Goal: Subscribe to service/newsletter

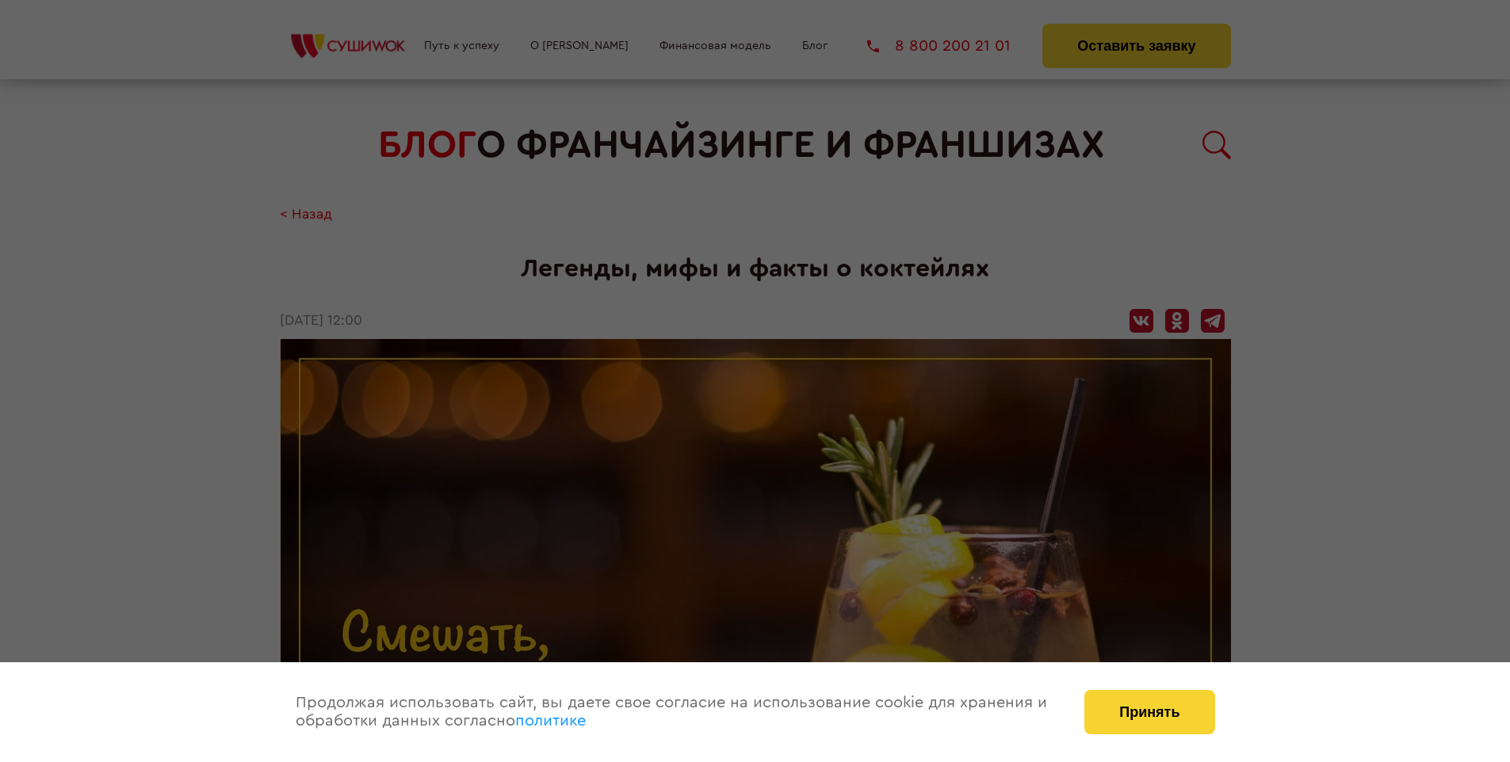
scroll to position [2168, 0]
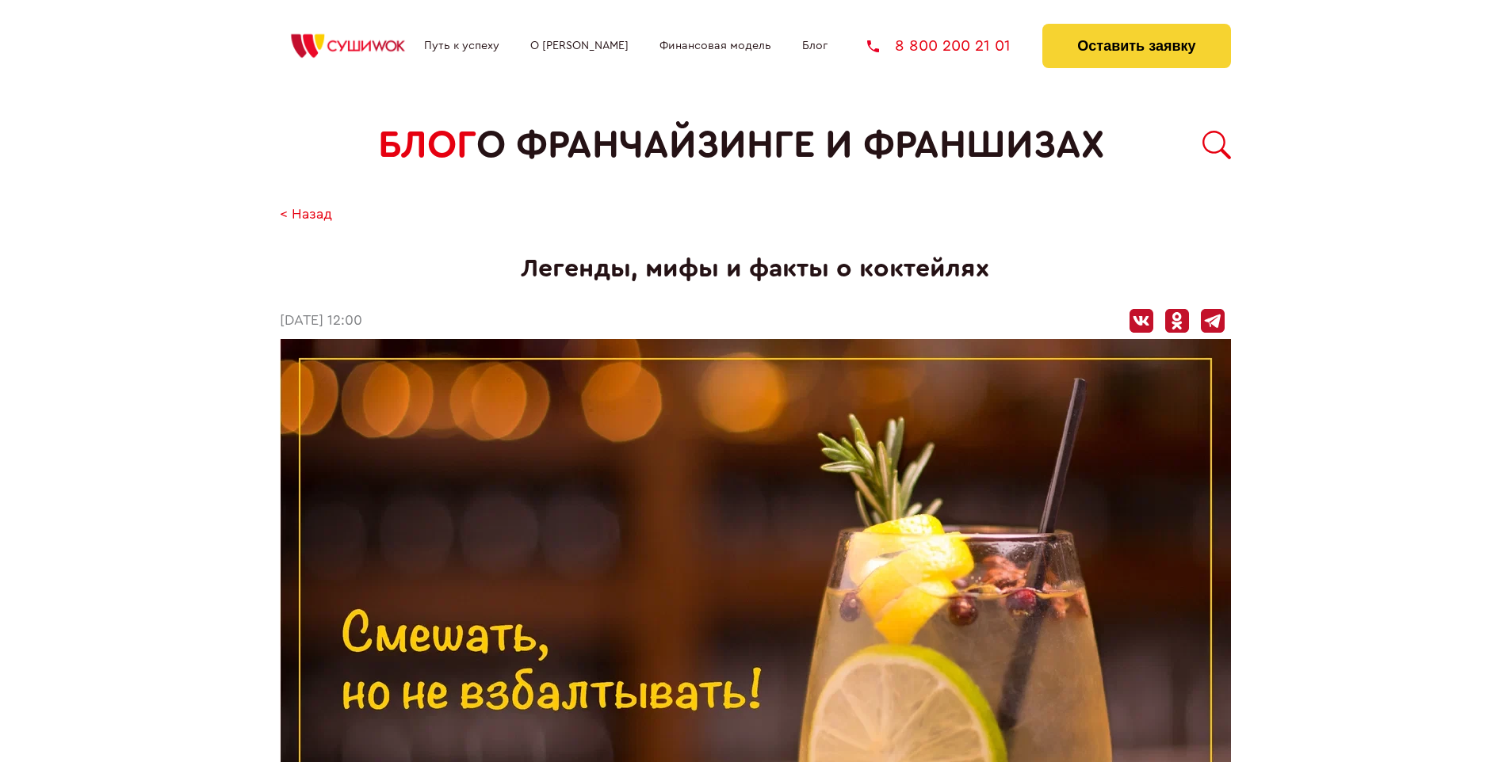
scroll to position [2168, 0]
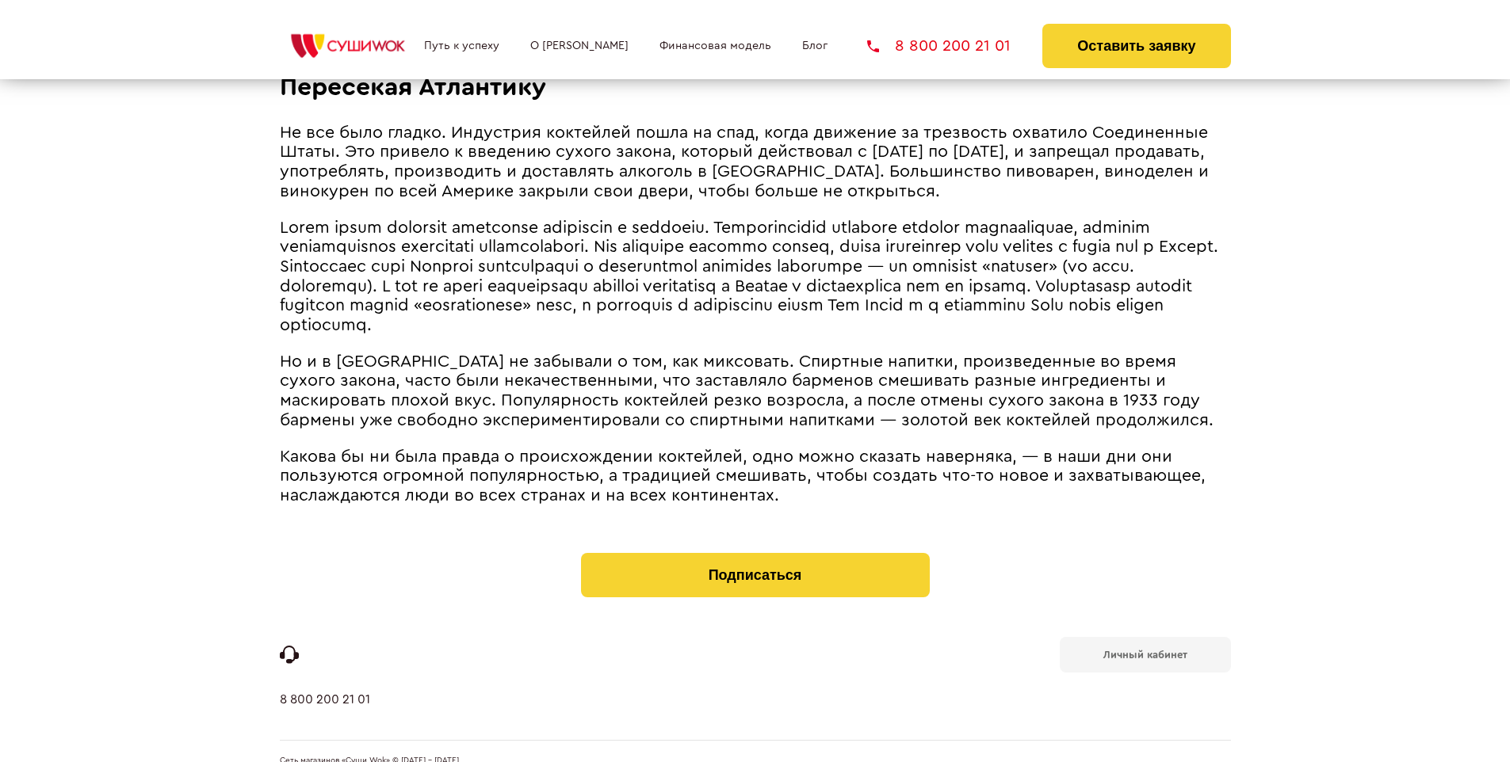
click at [1144, 650] on b "Личный кабинет" at bounding box center [1145, 655] width 84 height 10
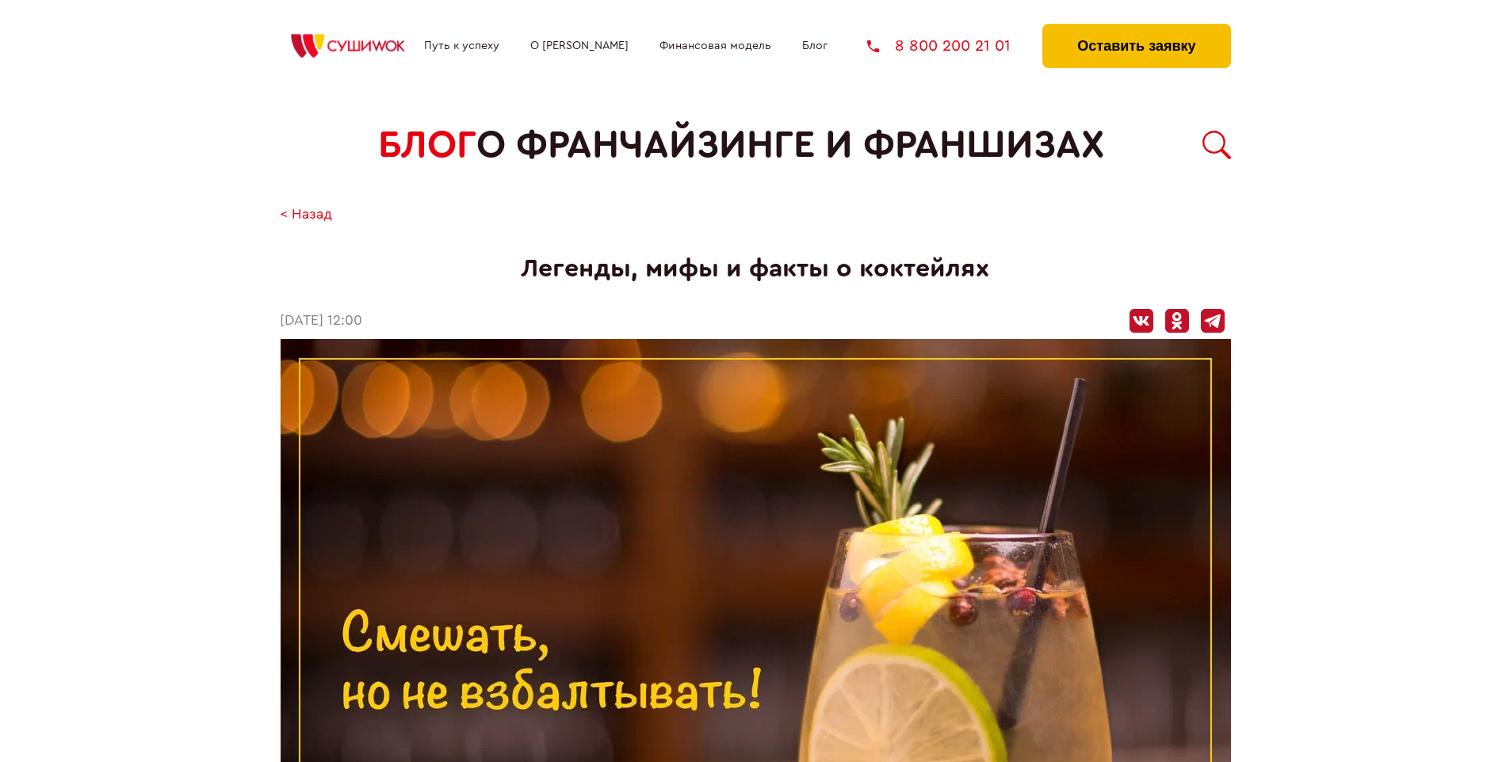
click at [1136, 28] on button "Оставить заявку" at bounding box center [1136, 46] width 188 height 44
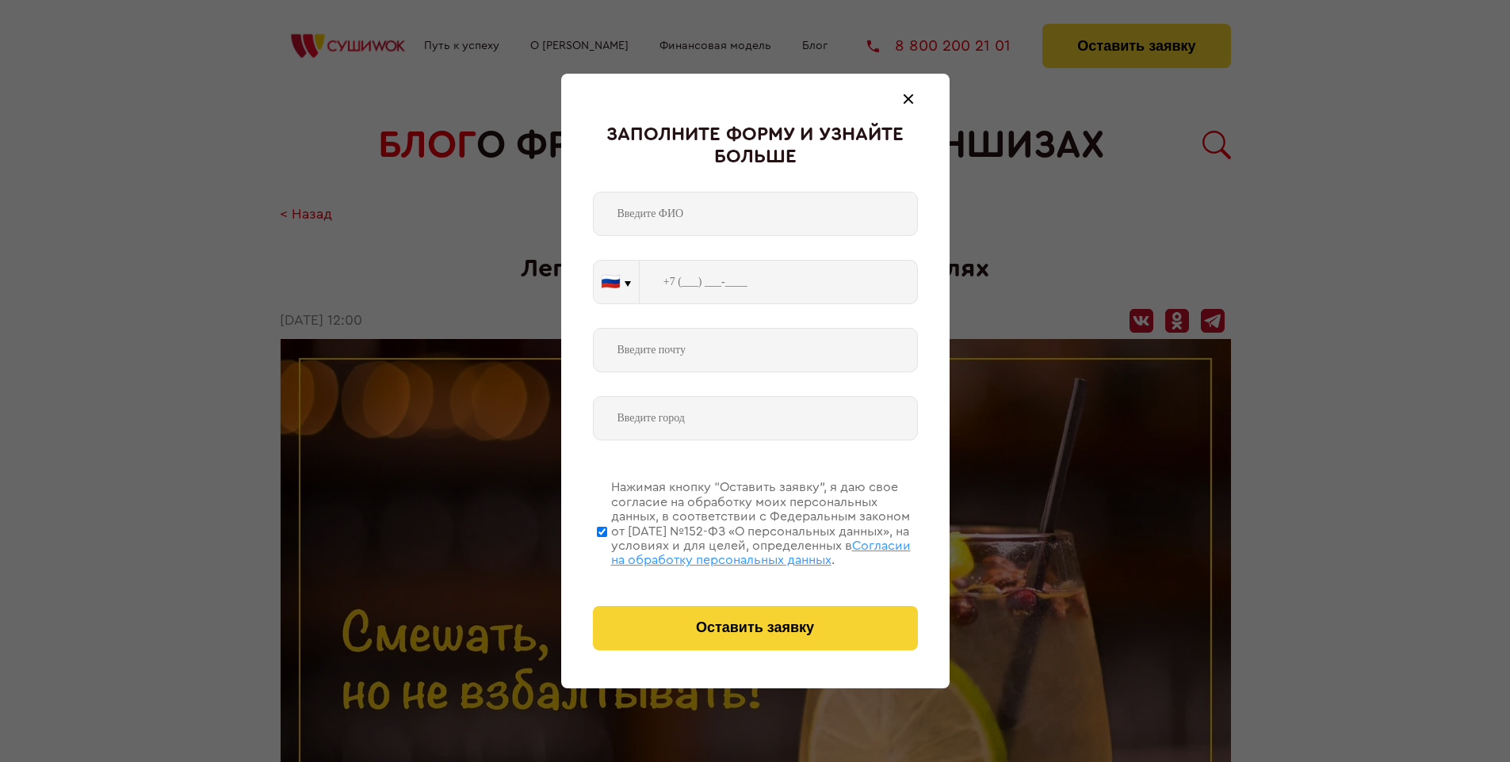
click at [735, 551] on span "Согласии на обработку персональных данных" at bounding box center [761, 553] width 300 height 27
click at [607, 551] on input "Нажимая кнопку “Оставить заявку”, я даю свое согласие на обработку моих персона…" at bounding box center [602, 531] width 10 height 127
checkbox input "false"
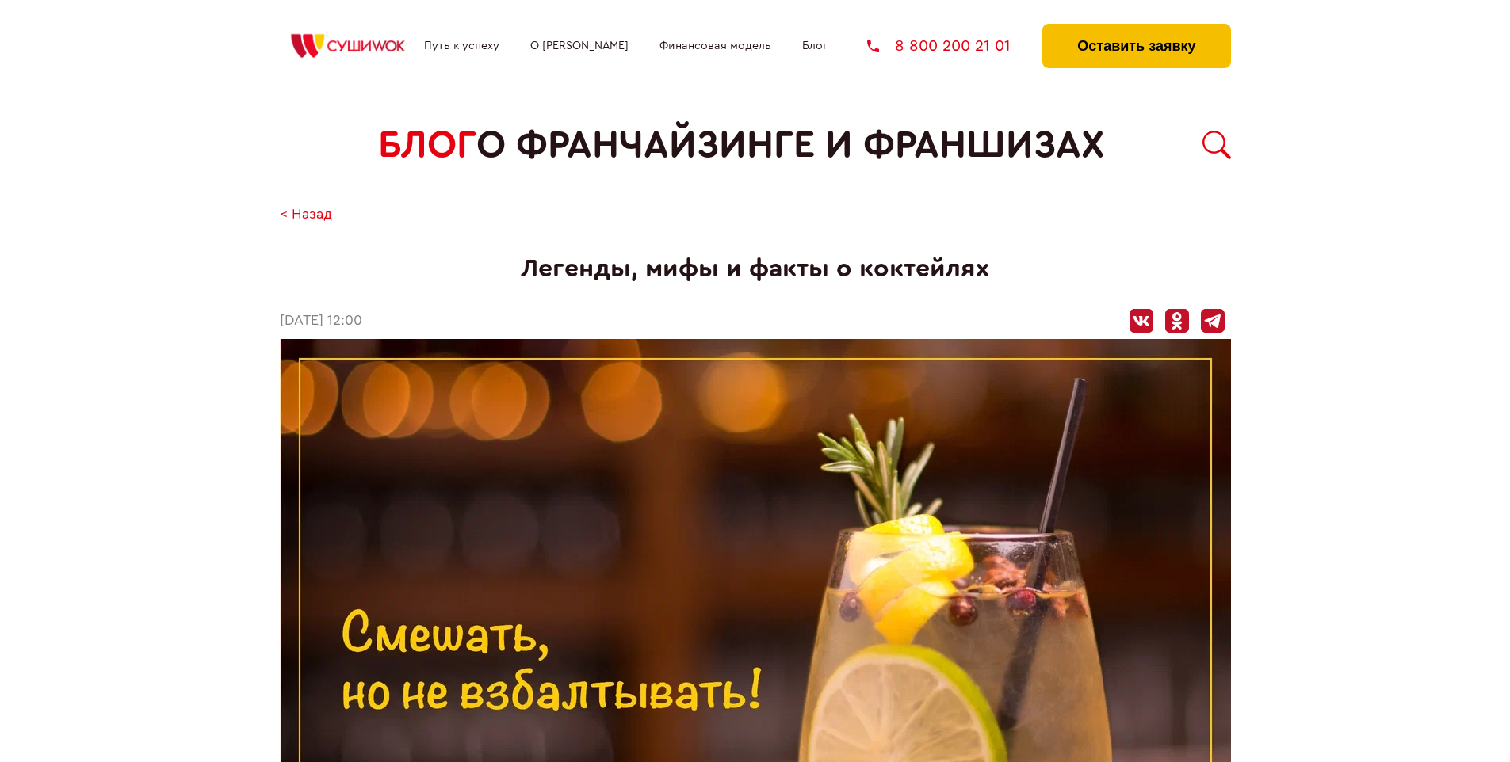
click at [1136, 28] on button "Оставить заявку" at bounding box center [1136, 46] width 188 height 44
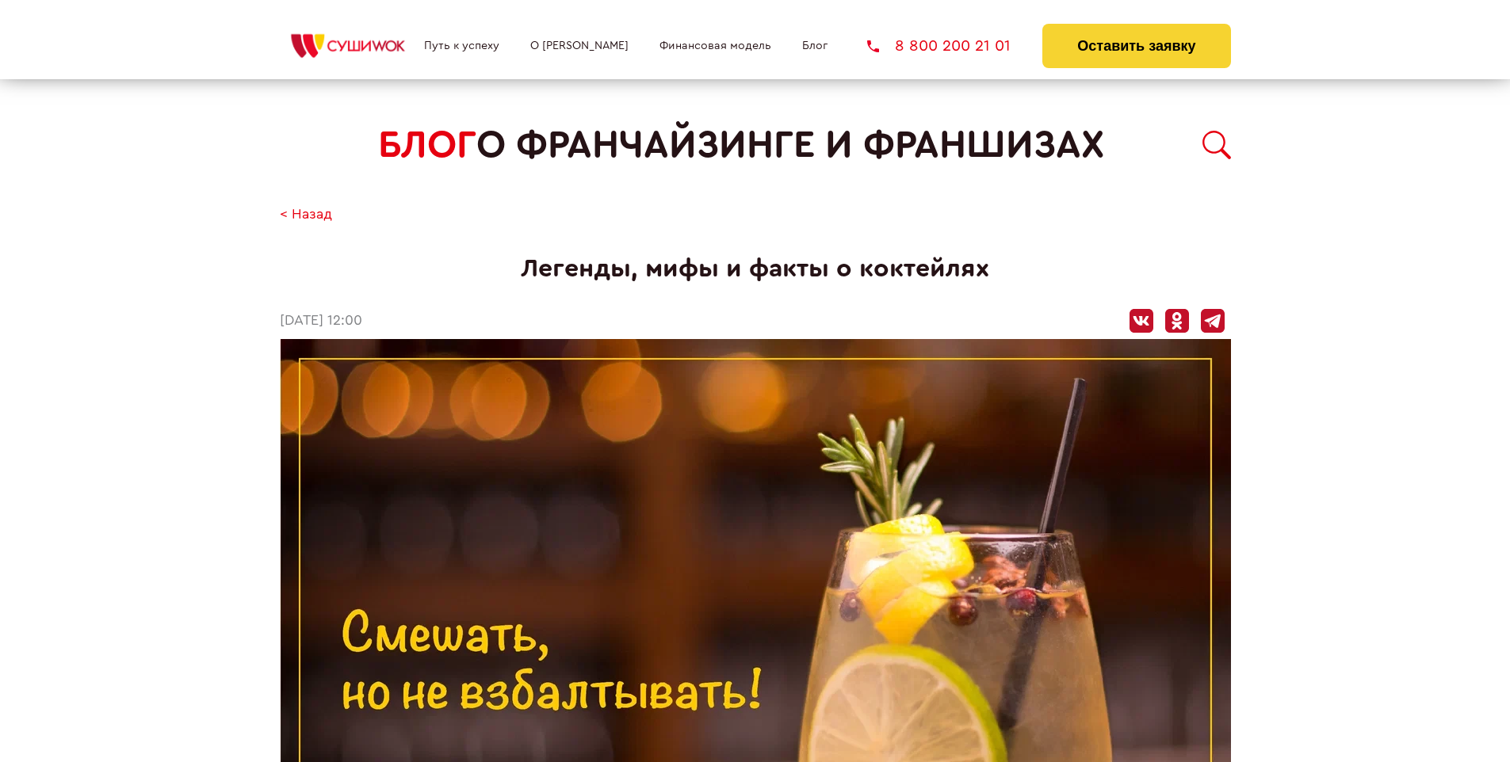
scroll to position [2168, 0]
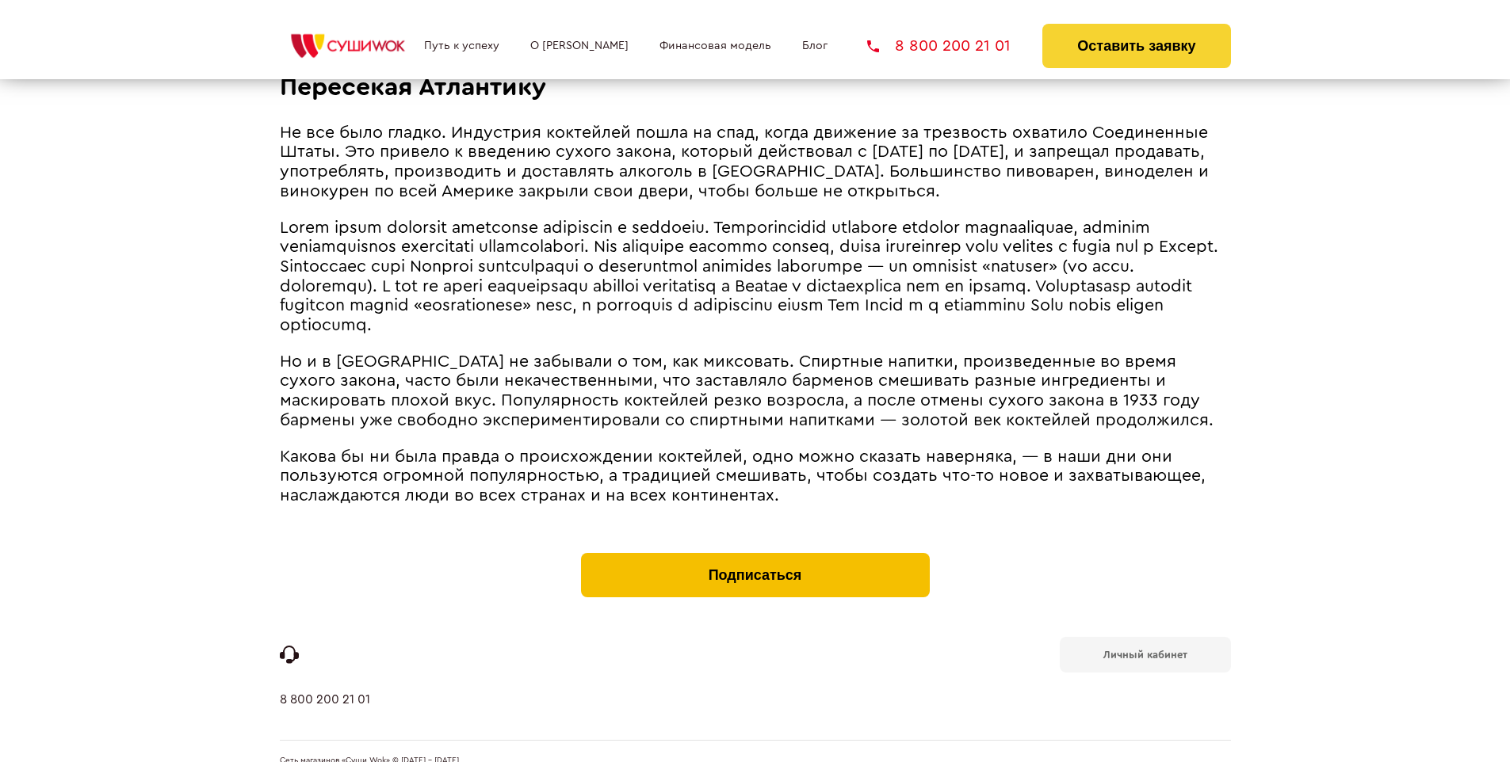
click at [754, 553] on button "Подписаться" at bounding box center [755, 575] width 349 height 44
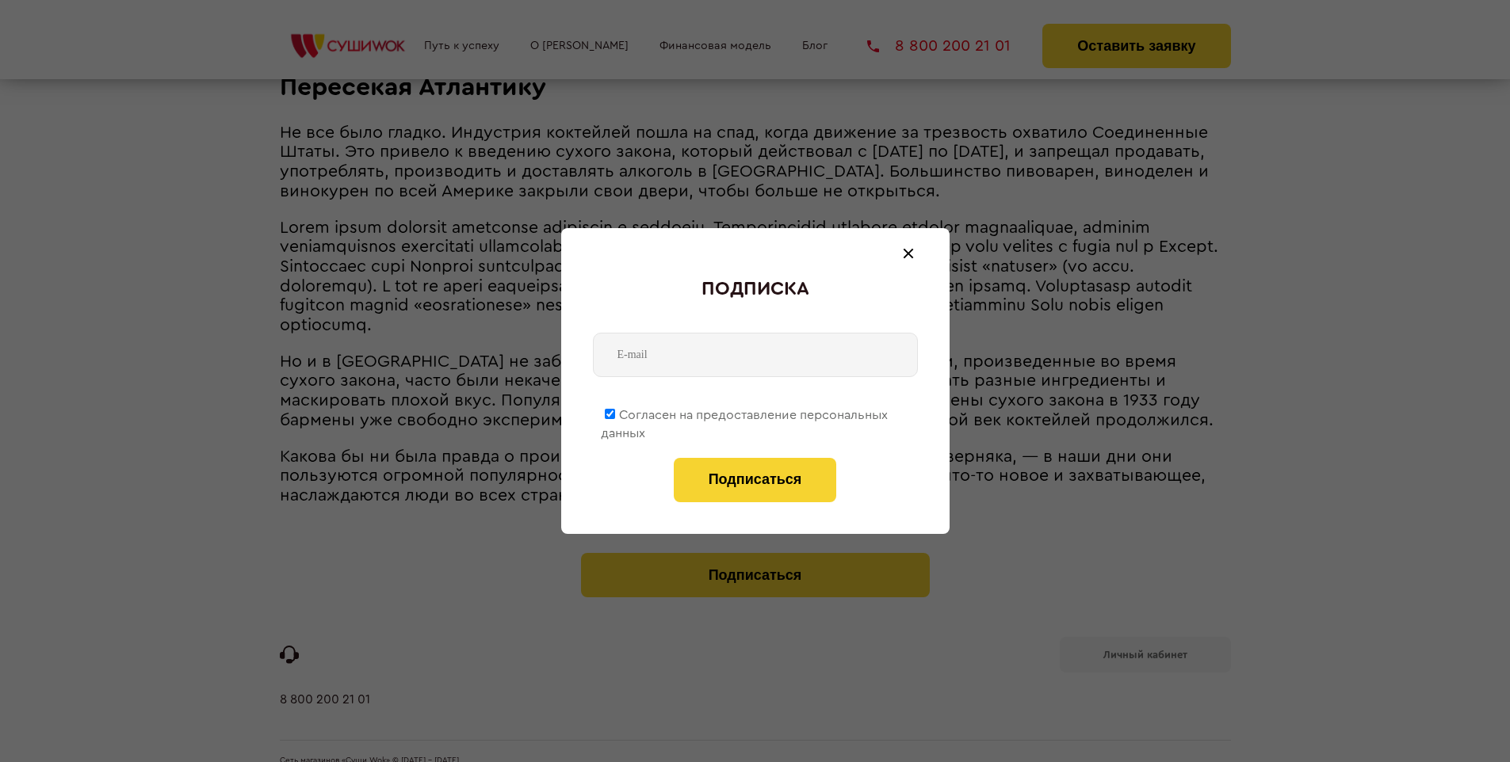
click at [745, 412] on span "Согласен на предоставление персональных данных" at bounding box center [744, 424] width 287 height 31
click at [615, 412] on input "Согласен на предоставление персональных данных" at bounding box center [610, 414] width 10 height 10
checkbox input "false"
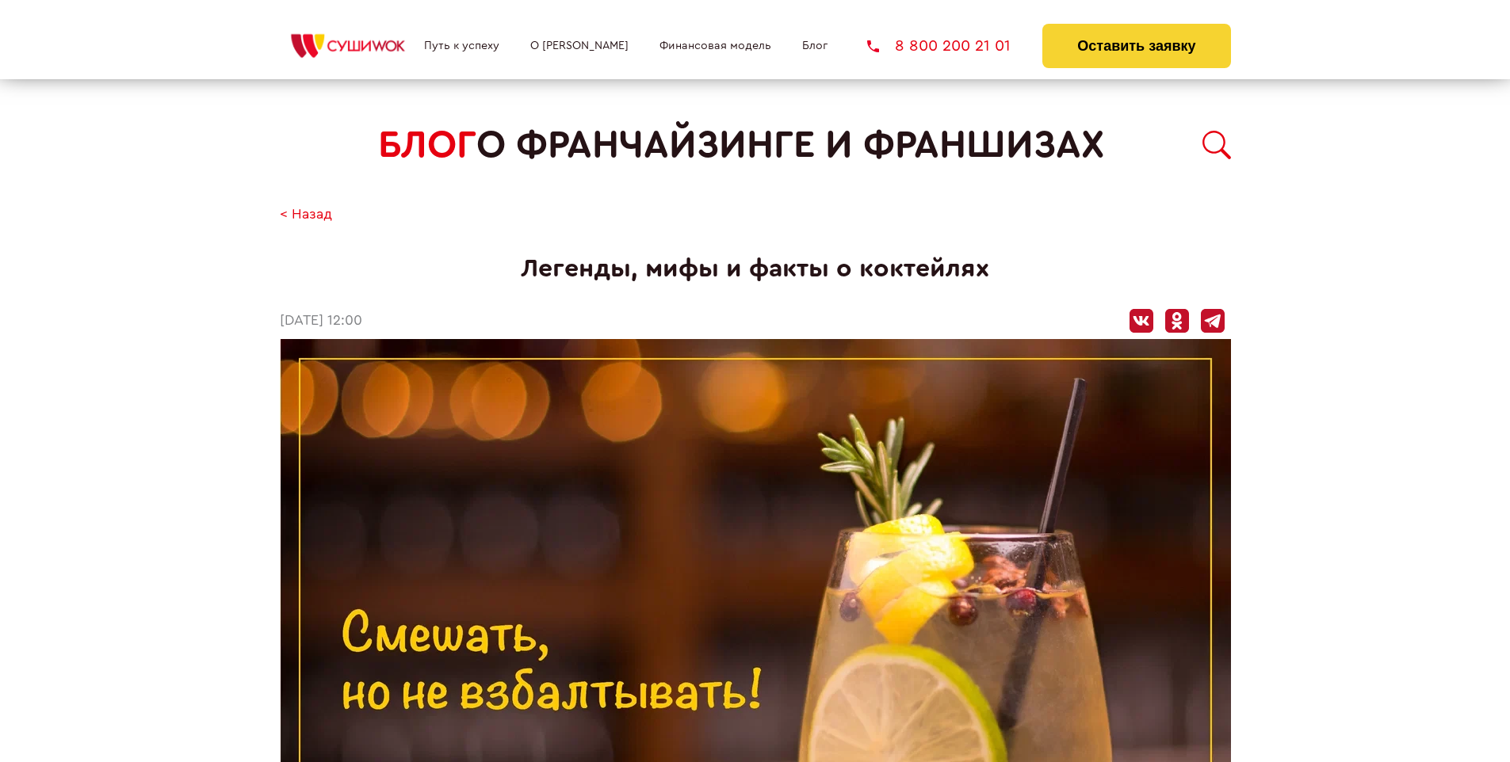
scroll to position [2168, 0]
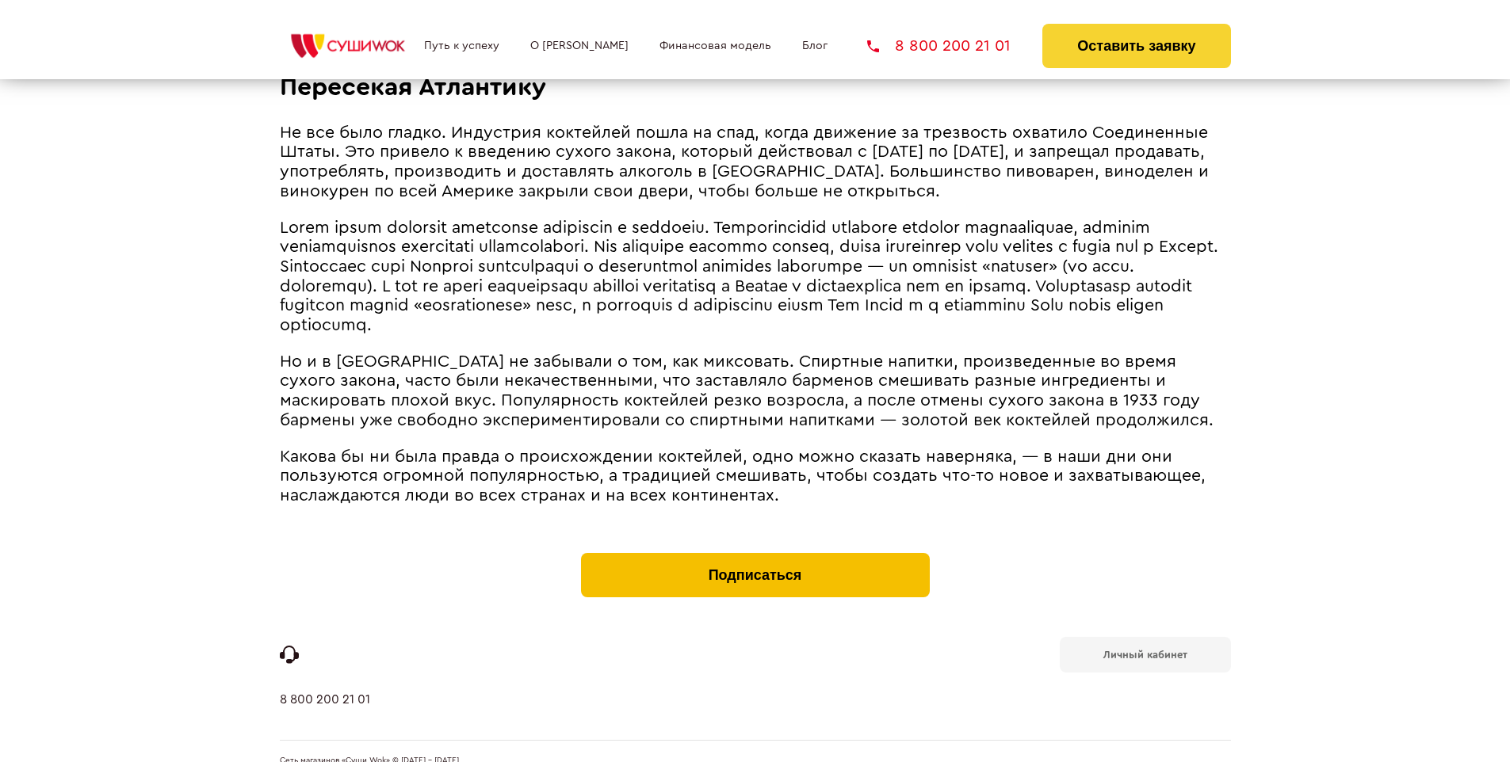
click at [754, 553] on button "Подписаться" at bounding box center [755, 575] width 349 height 44
